Goal: Find contact information: Find contact information

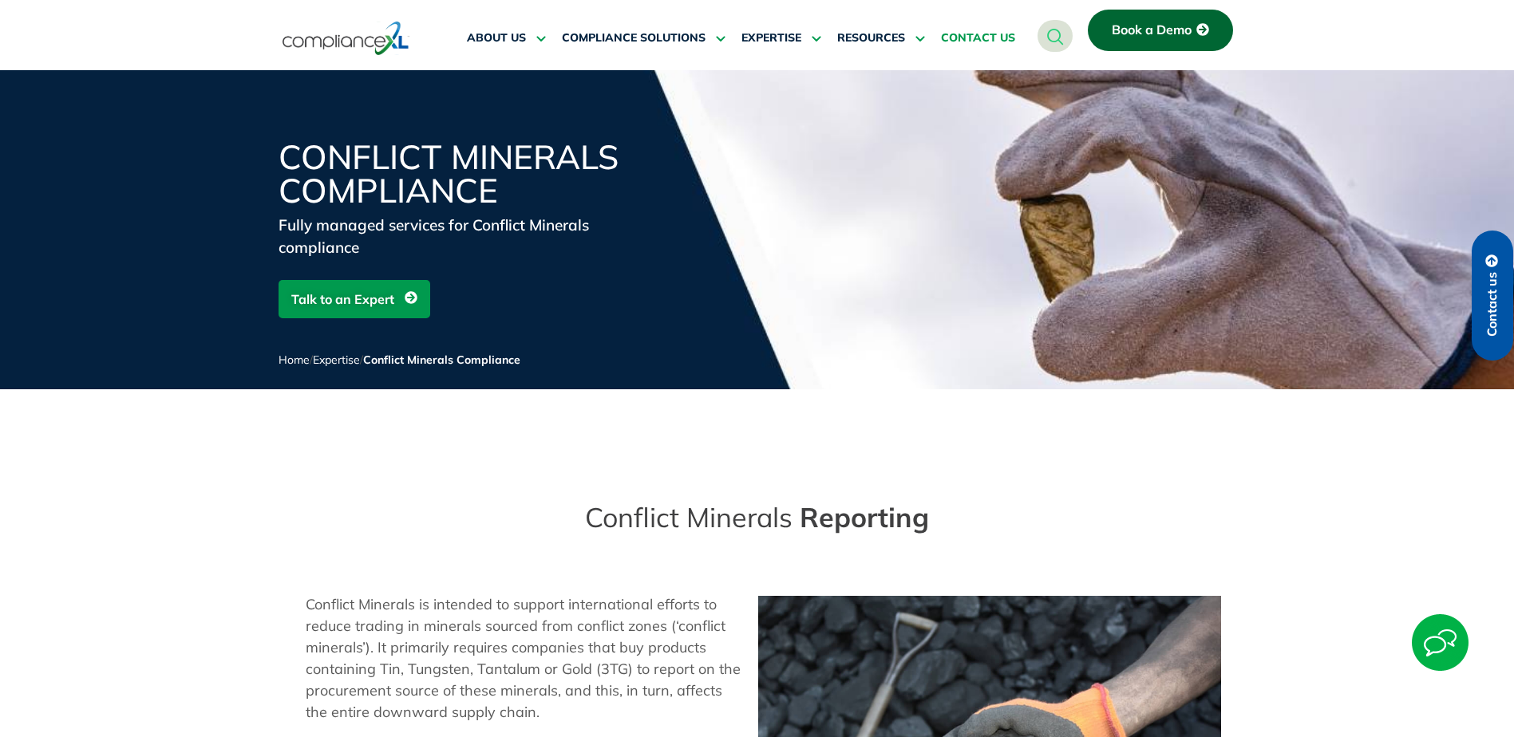
click at [991, 27] on link "CONTACT US" at bounding box center [978, 38] width 74 height 38
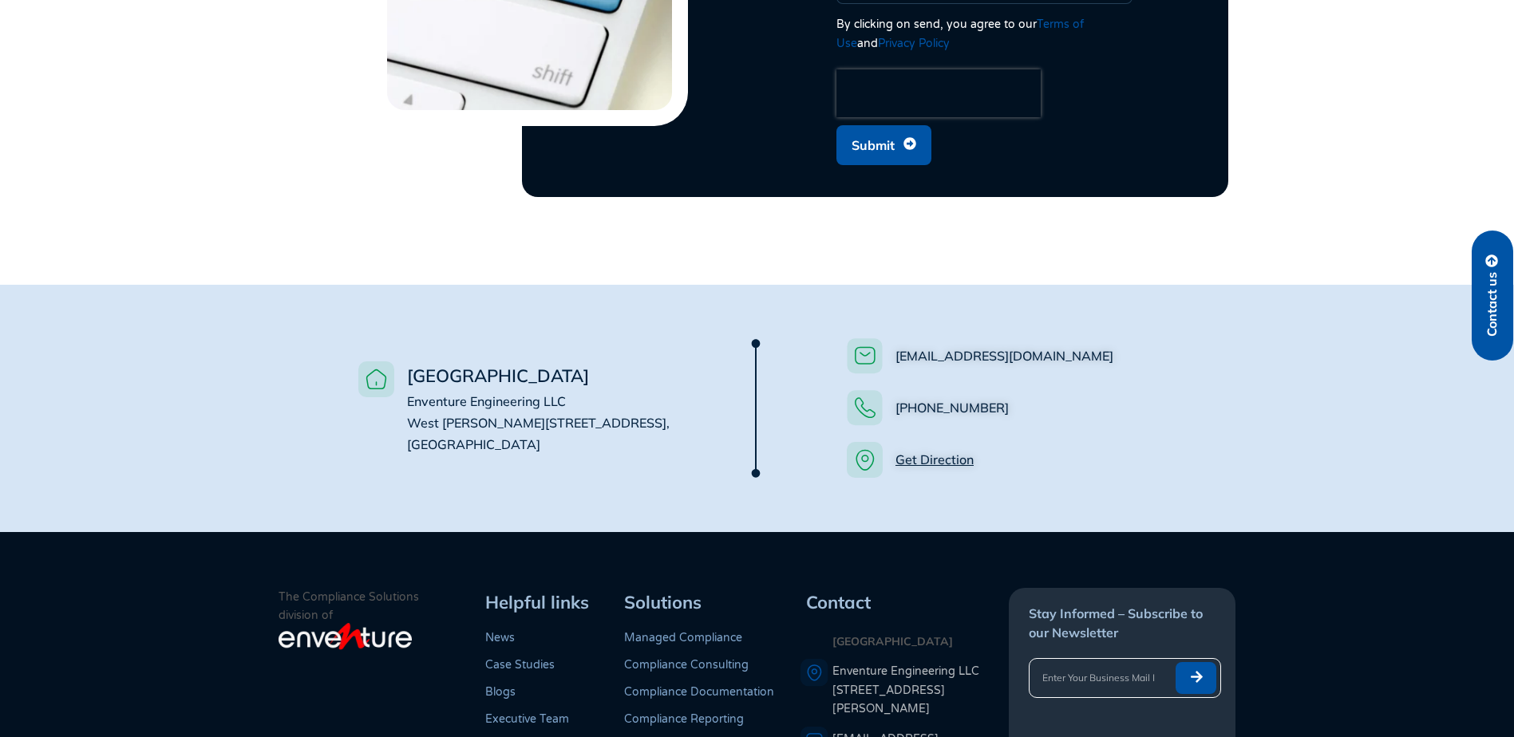
scroll to position [1117, 0]
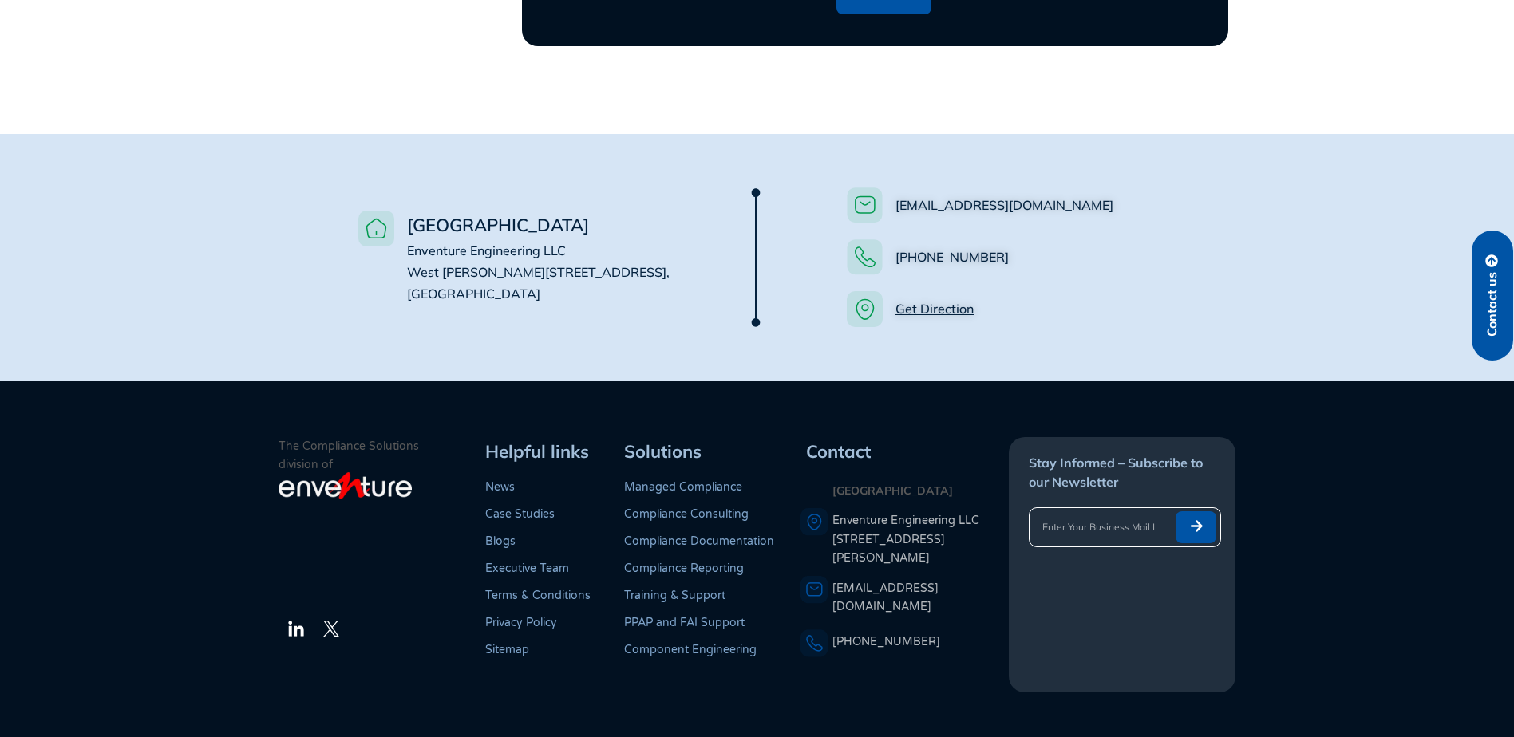
click at [882, 582] on link "[EMAIL_ADDRESS][DOMAIN_NAME]" at bounding box center [885, 598] width 106 height 32
